Goal: Transaction & Acquisition: Book appointment/travel/reservation

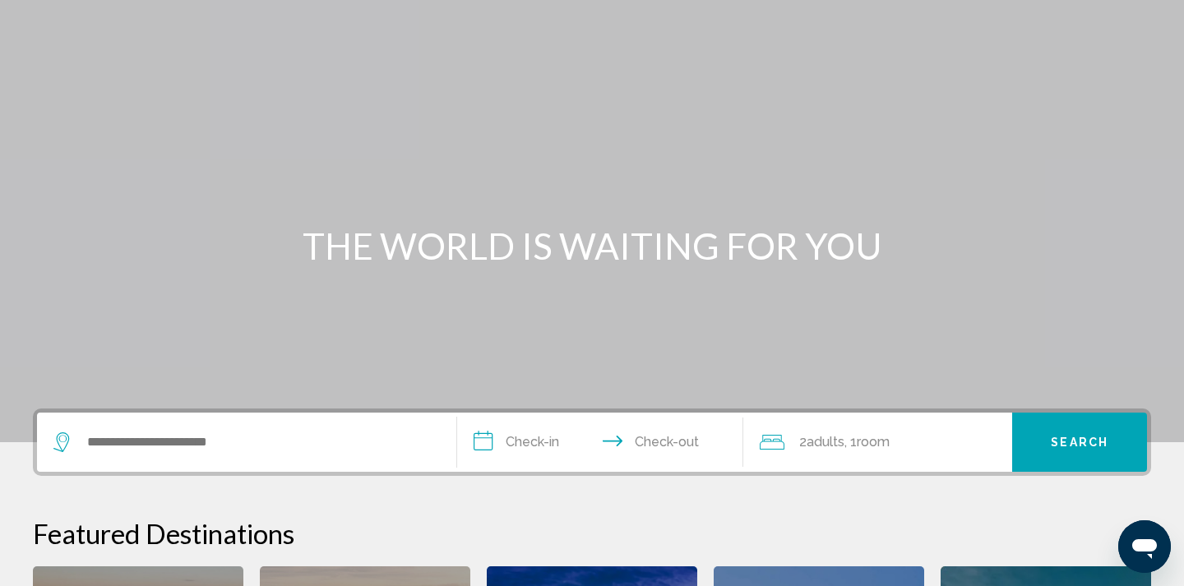
scroll to position [60, 0]
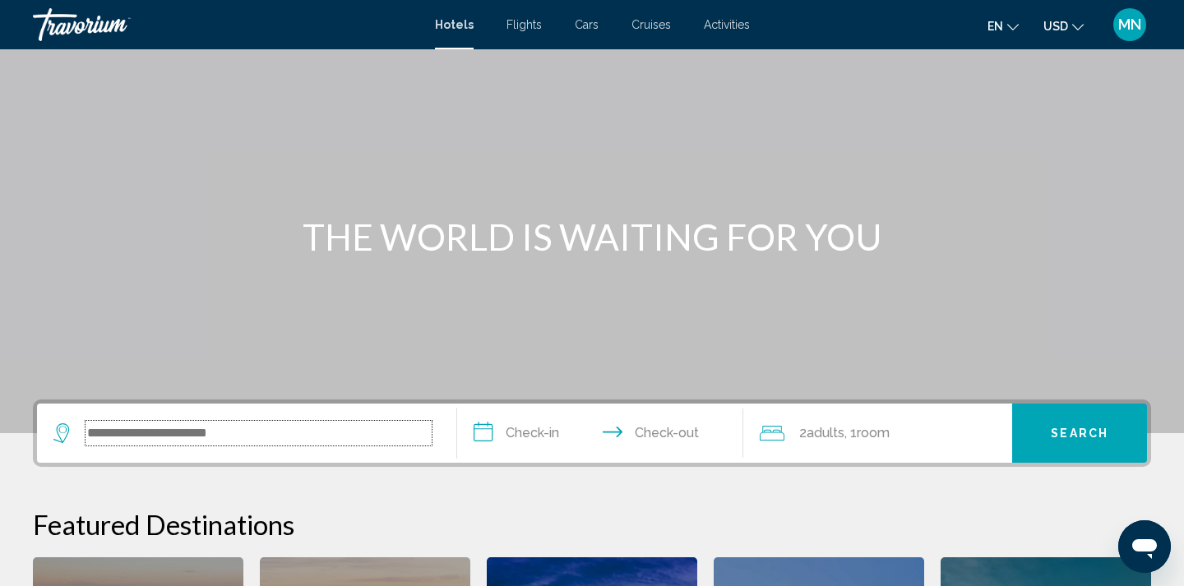
click at [197, 430] on input "Search widget" at bounding box center [259, 433] width 346 height 25
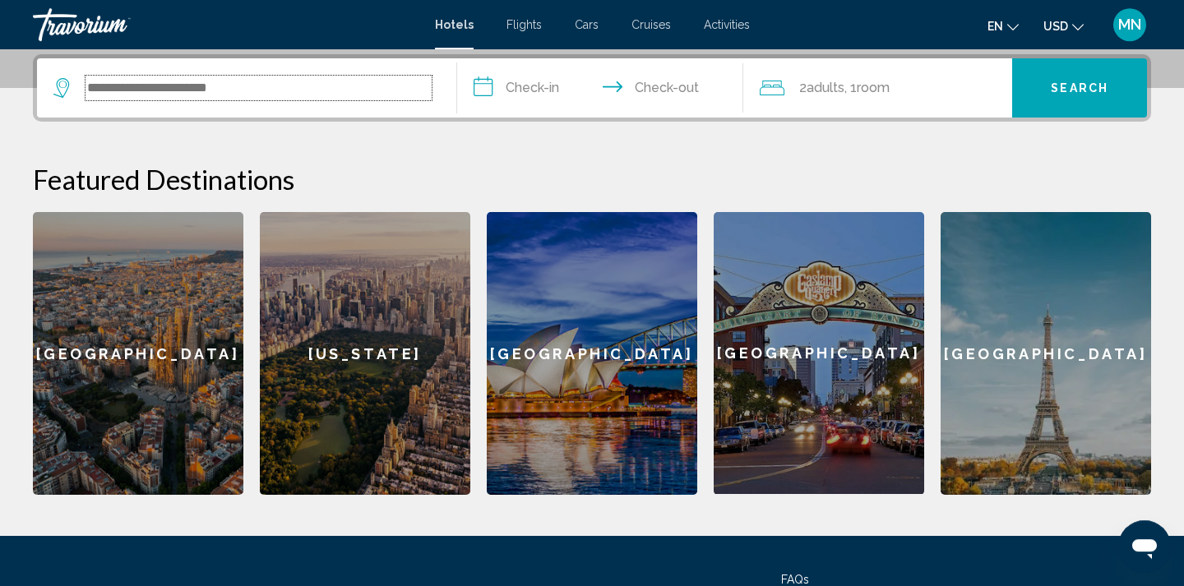
scroll to position [406, 0]
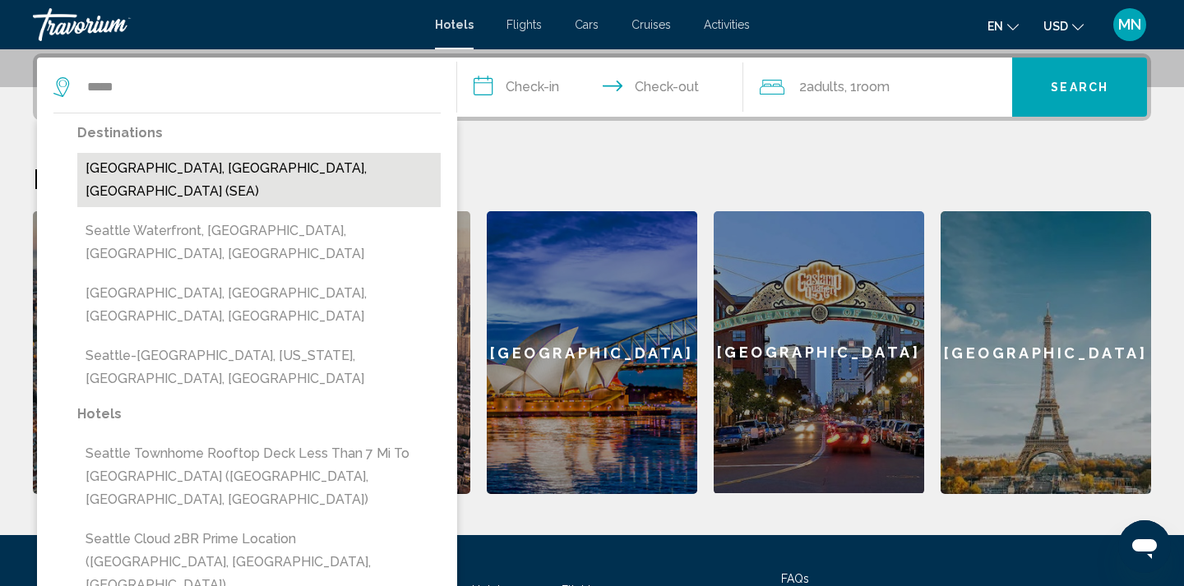
click at [171, 169] on button "[GEOGRAPHIC_DATA], [GEOGRAPHIC_DATA], [GEOGRAPHIC_DATA] (SEA)" at bounding box center [259, 180] width 364 height 54
type input "**********"
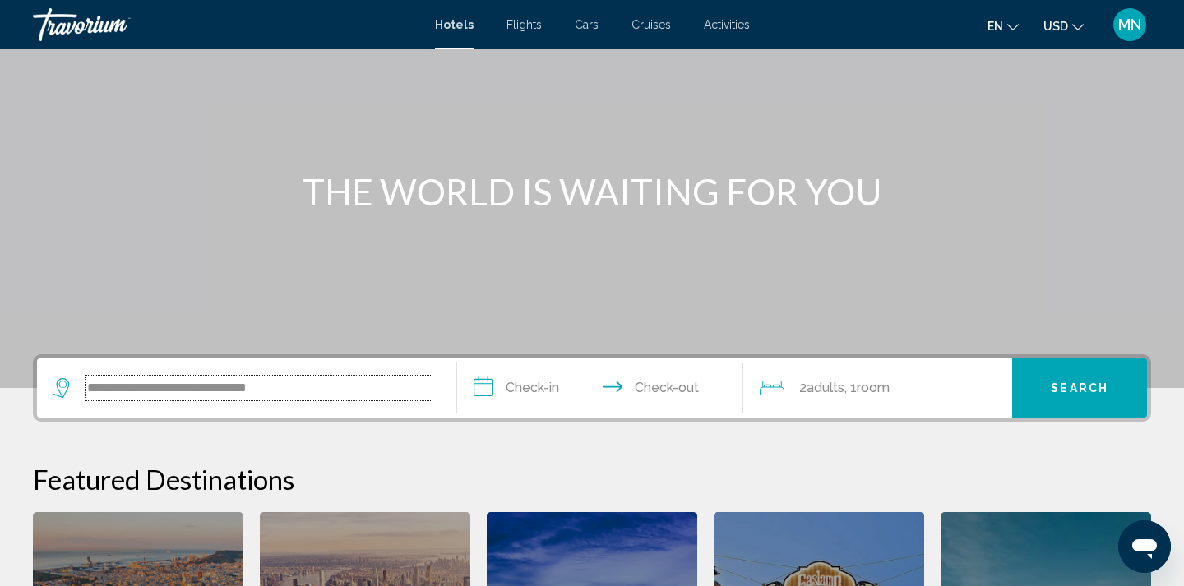
scroll to position [67, 0]
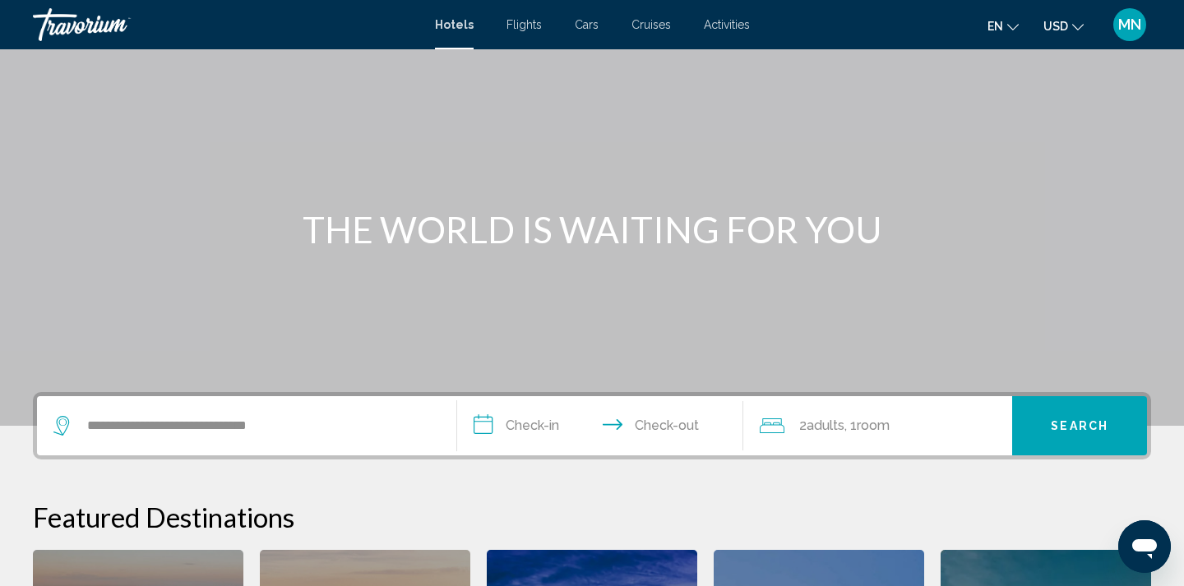
click at [521, 30] on span "Flights" at bounding box center [524, 24] width 35 height 13
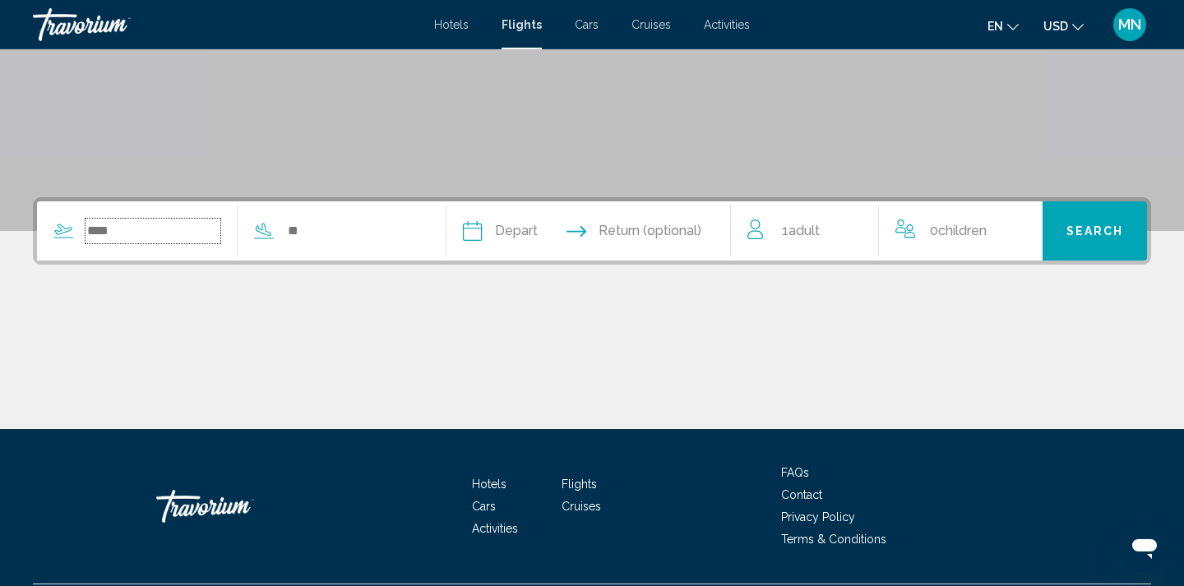
click at [155, 239] on input "Search widget" at bounding box center [153, 231] width 135 height 25
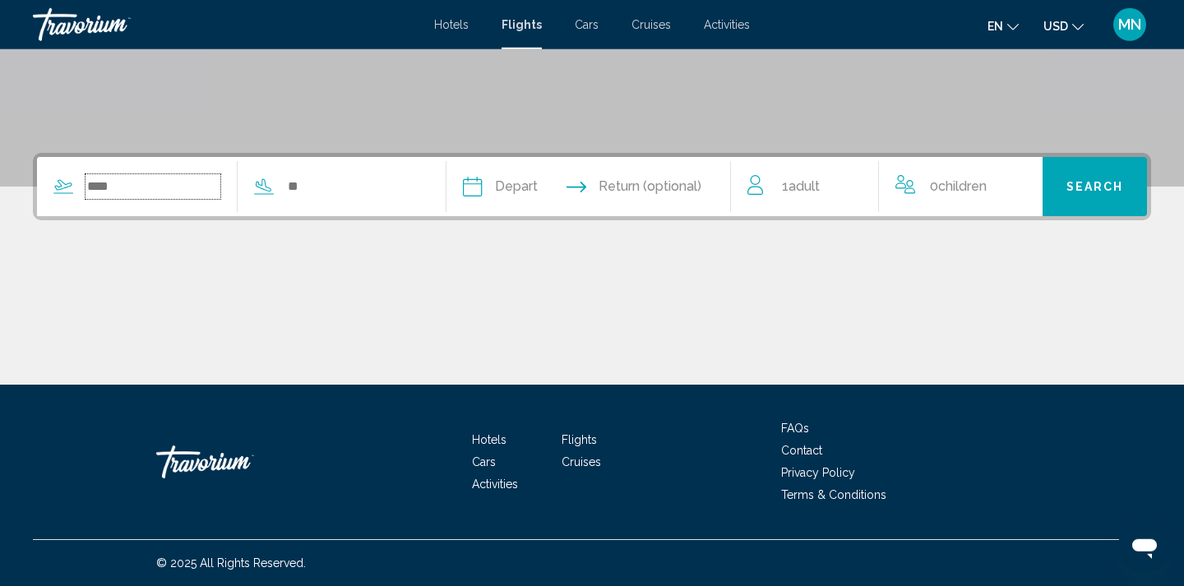
scroll to position [307, 0]
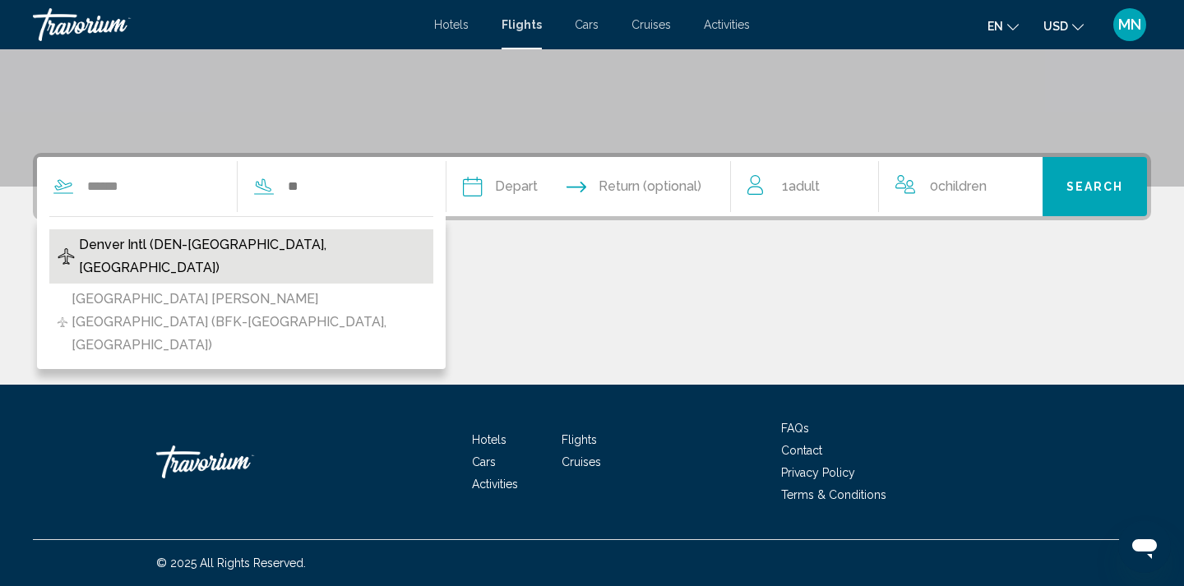
click at [160, 248] on span "Denver Intl (DEN-[GEOGRAPHIC_DATA], [GEOGRAPHIC_DATA])" at bounding box center [252, 257] width 346 height 46
type input "**********"
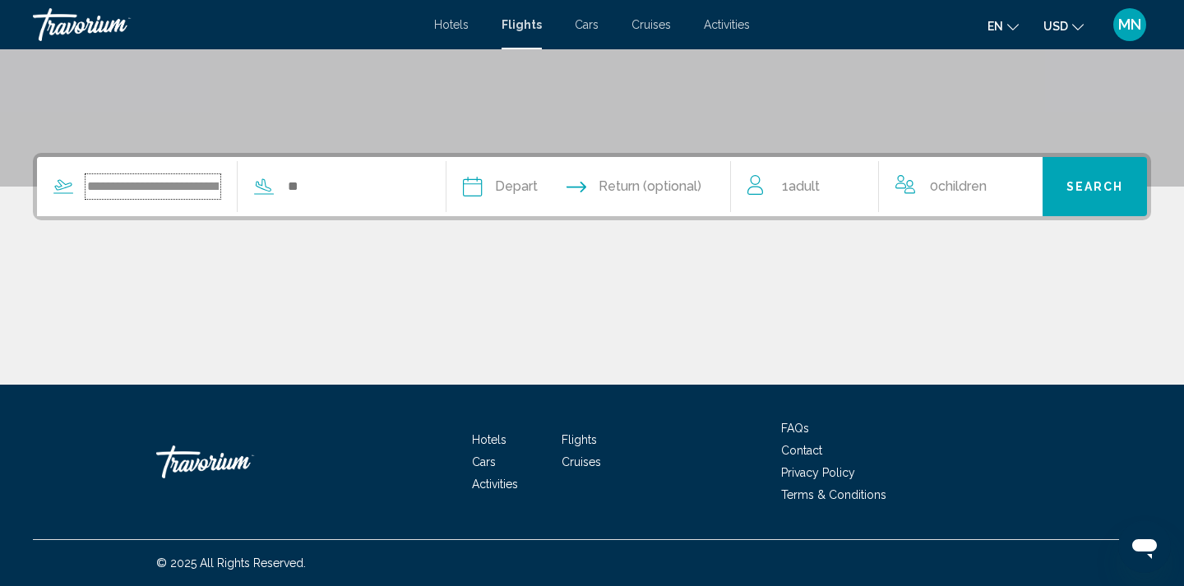
scroll to position [0, 138]
click at [427, 197] on input "Search widget" at bounding box center [396, 186] width 135 height 25
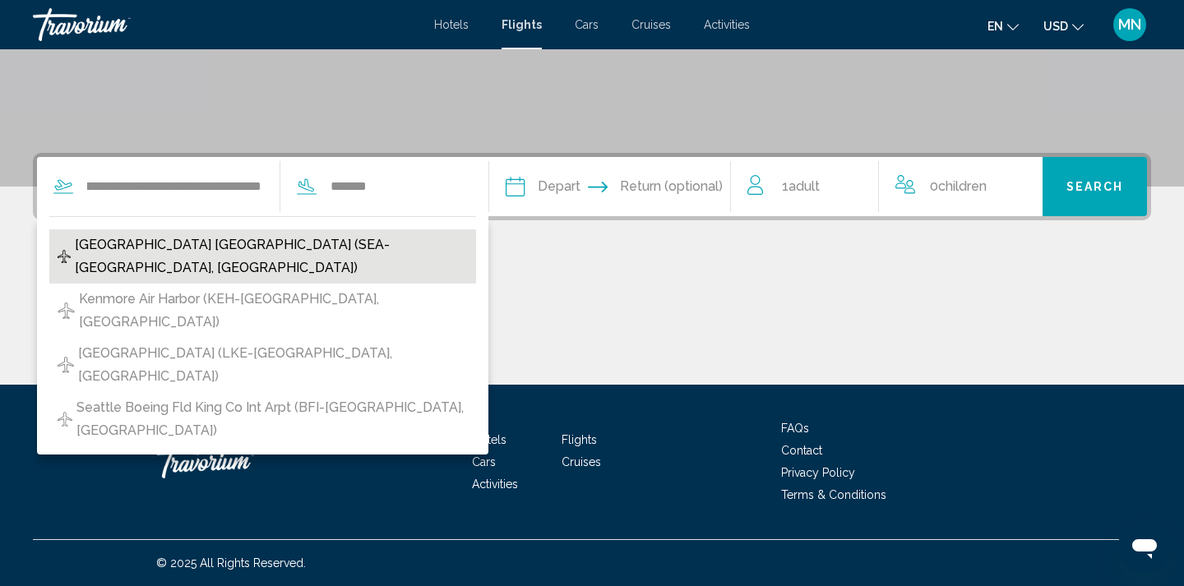
click at [245, 252] on span "[GEOGRAPHIC_DATA] [GEOGRAPHIC_DATA] (SEA-[GEOGRAPHIC_DATA], [GEOGRAPHIC_DATA])" at bounding box center [271, 257] width 393 height 46
type input "**********"
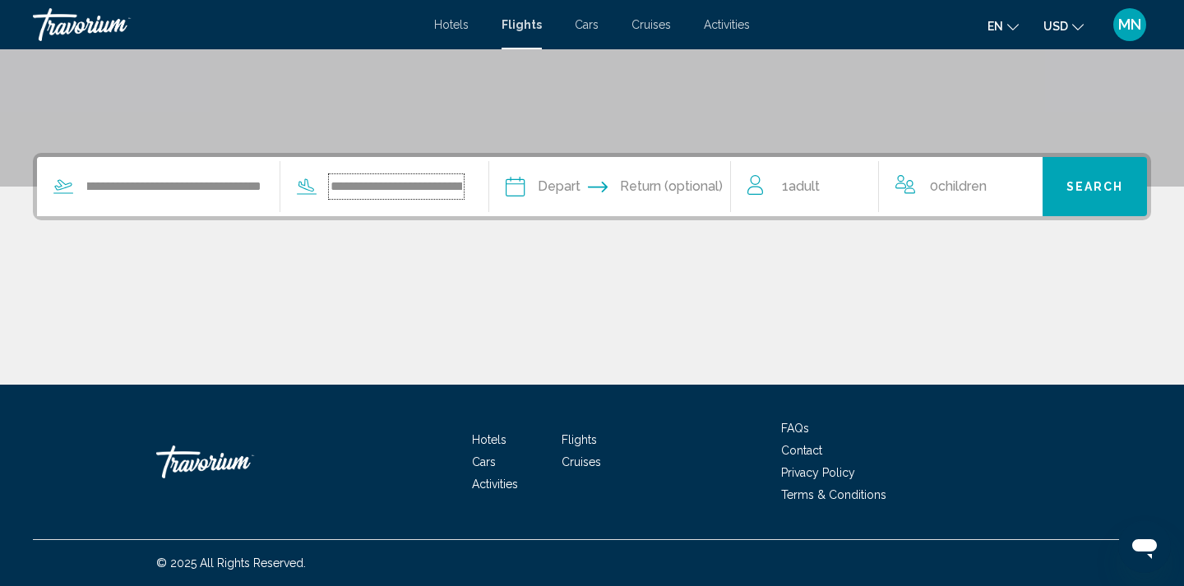
scroll to position [0, 228]
click at [615, 191] on input "Depart date" at bounding box center [593, 189] width 98 height 64
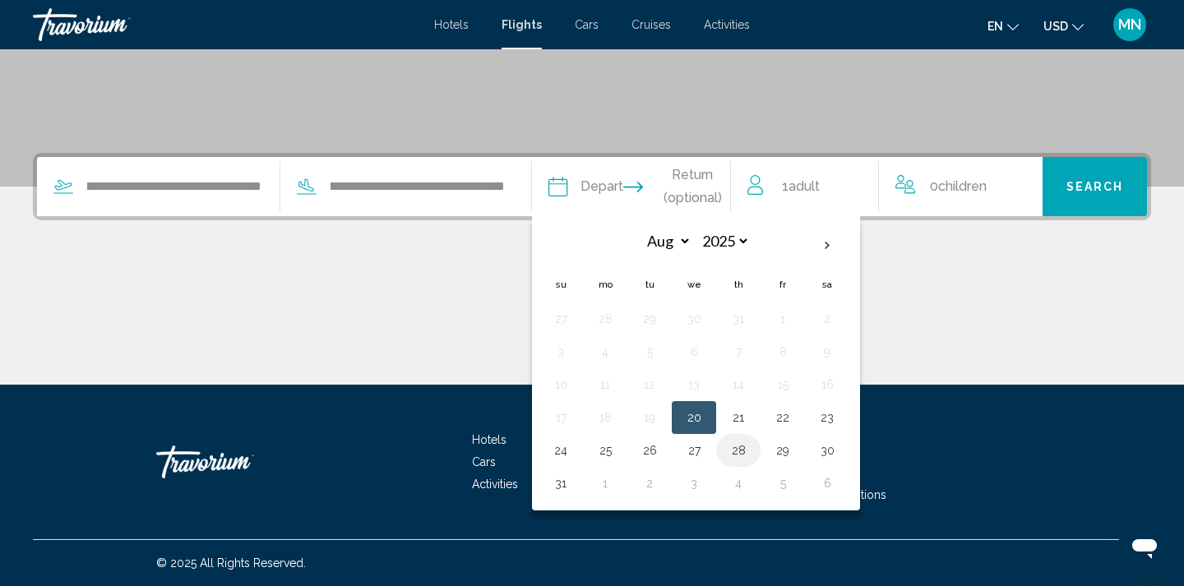
click at [741, 446] on button "28" at bounding box center [738, 450] width 26 height 23
type input "**********"
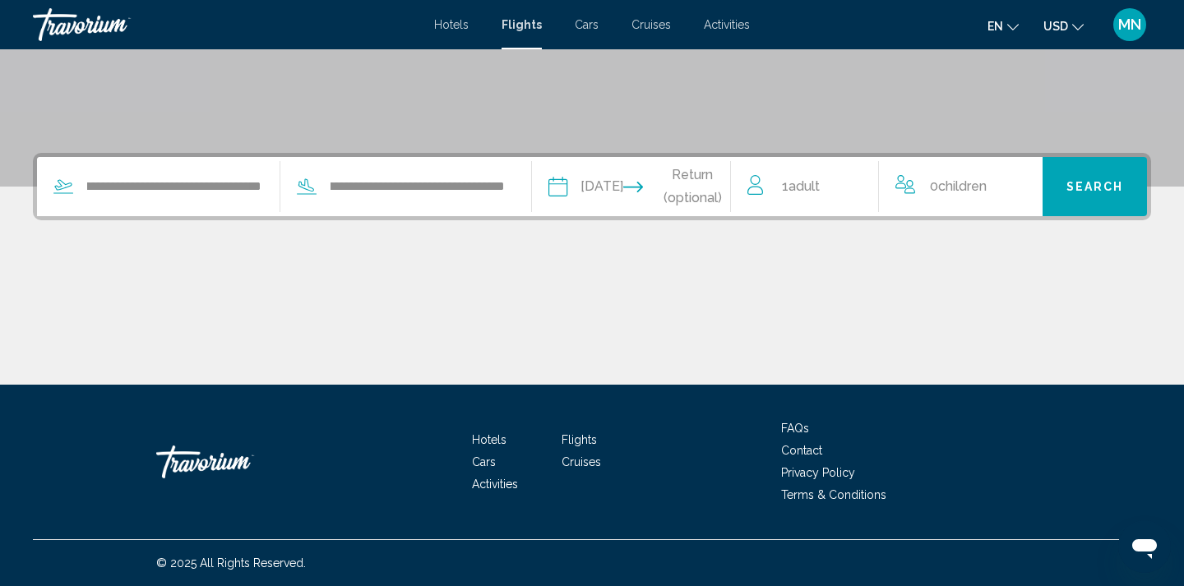
click at [698, 195] on input "Return date" at bounding box center [689, 189] width 98 height 64
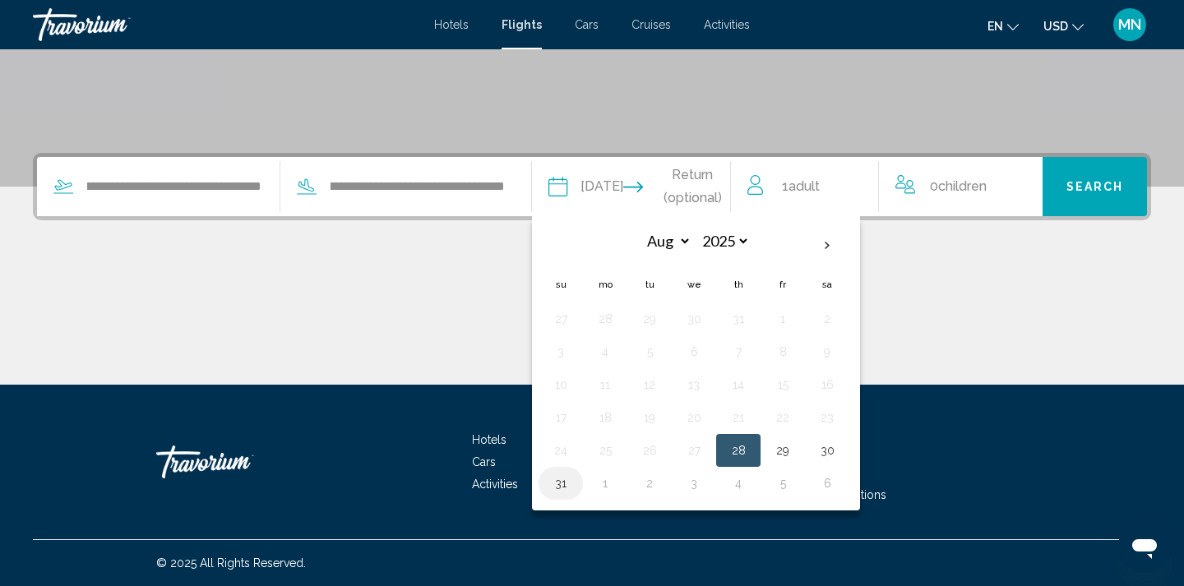
click at [564, 479] on button "31" at bounding box center [561, 483] width 26 height 23
type input "**********"
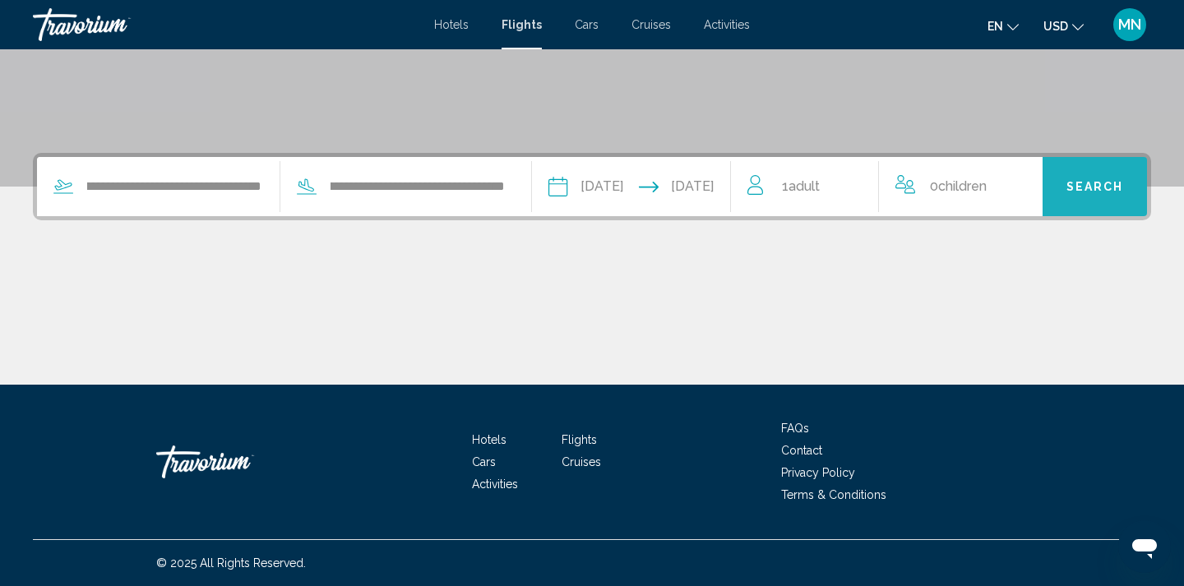
click at [1096, 184] on span "Search" at bounding box center [1096, 187] width 58 height 13
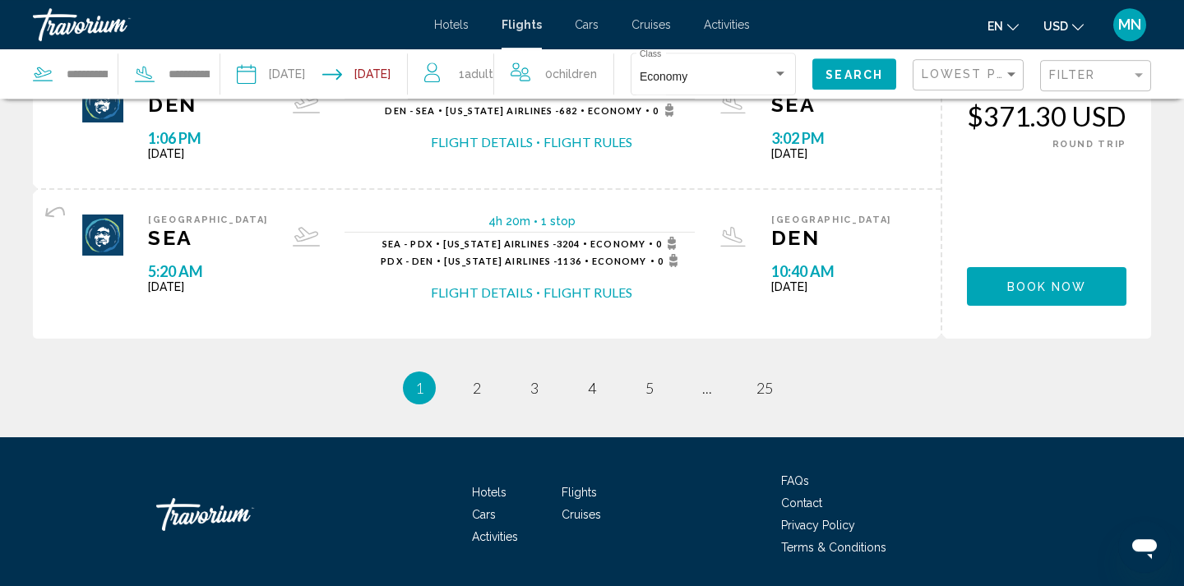
scroll to position [1641, 0]
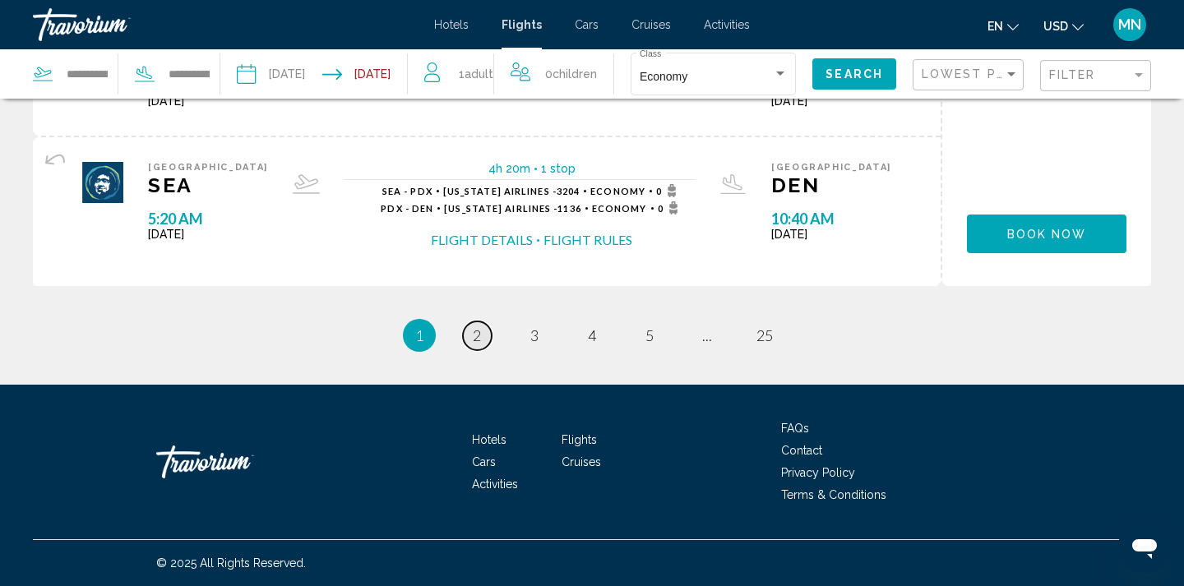
click at [474, 337] on span "2" at bounding box center [477, 335] width 8 height 18
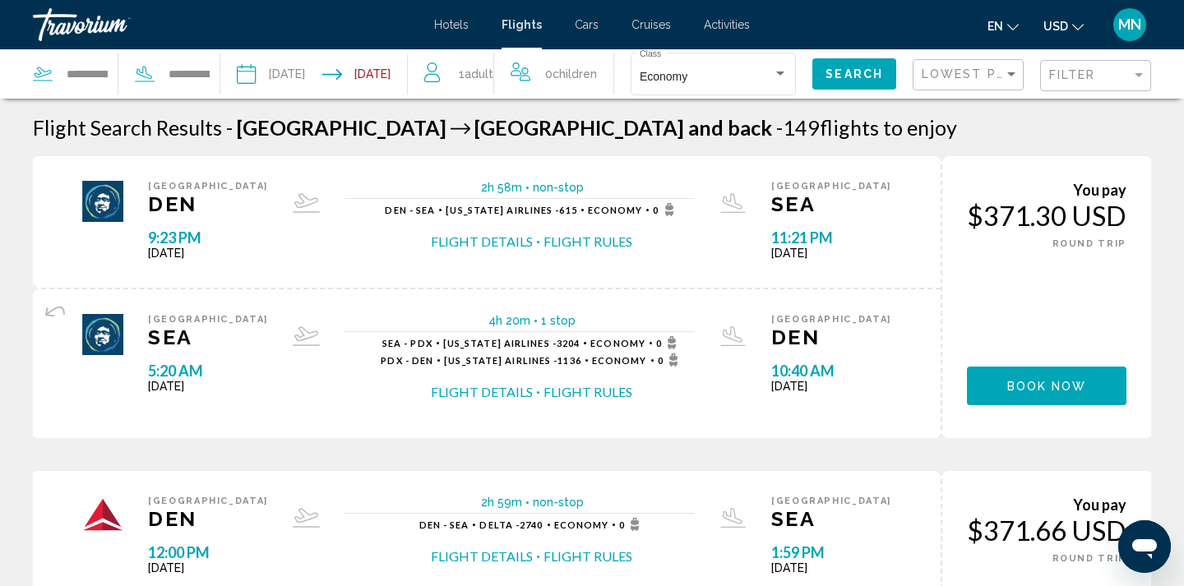
click at [1128, 20] on span "MN" at bounding box center [1129, 24] width 23 height 16
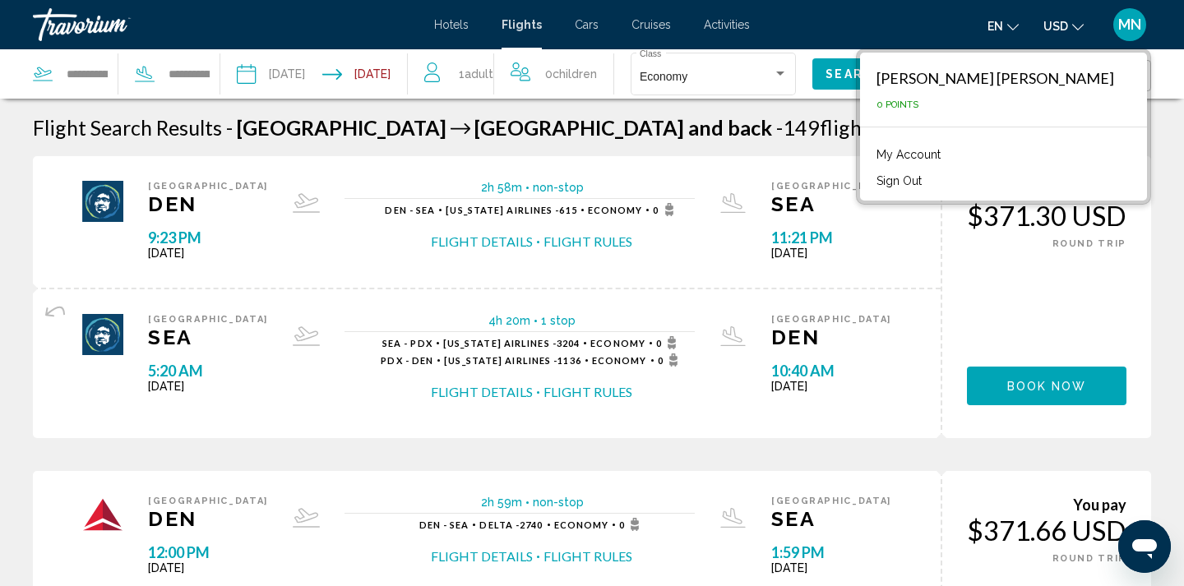
drag, startPoint x: 984, startPoint y: 169, endPoint x: 977, endPoint y: 186, distance: 17.7
click at [977, 186] on li "Sign Out" at bounding box center [1003, 179] width 271 height 26
click at [930, 184] on button "Sign Out" at bounding box center [899, 180] width 62 height 21
